Goal: Find specific page/section: Find specific page/section

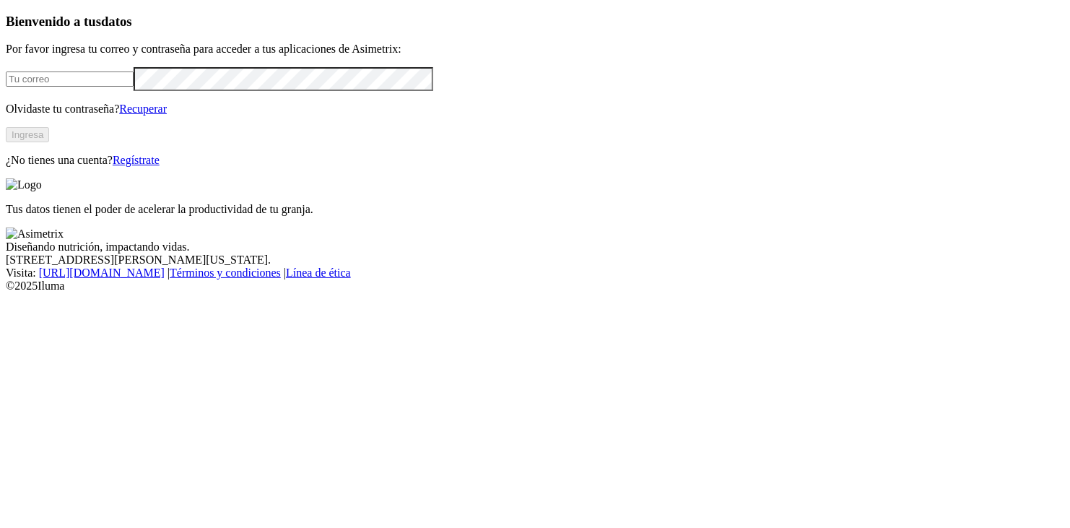
click at [134, 87] on input "email" at bounding box center [70, 78] width 128 height 15
type input "andrearuiz@harinagro.com"
click at [49, 142] on button "Ingresa" at bounding box center [27, 134] width 43 height 15
